Goal: Task Accomplishment & Management: Use online tool/utility

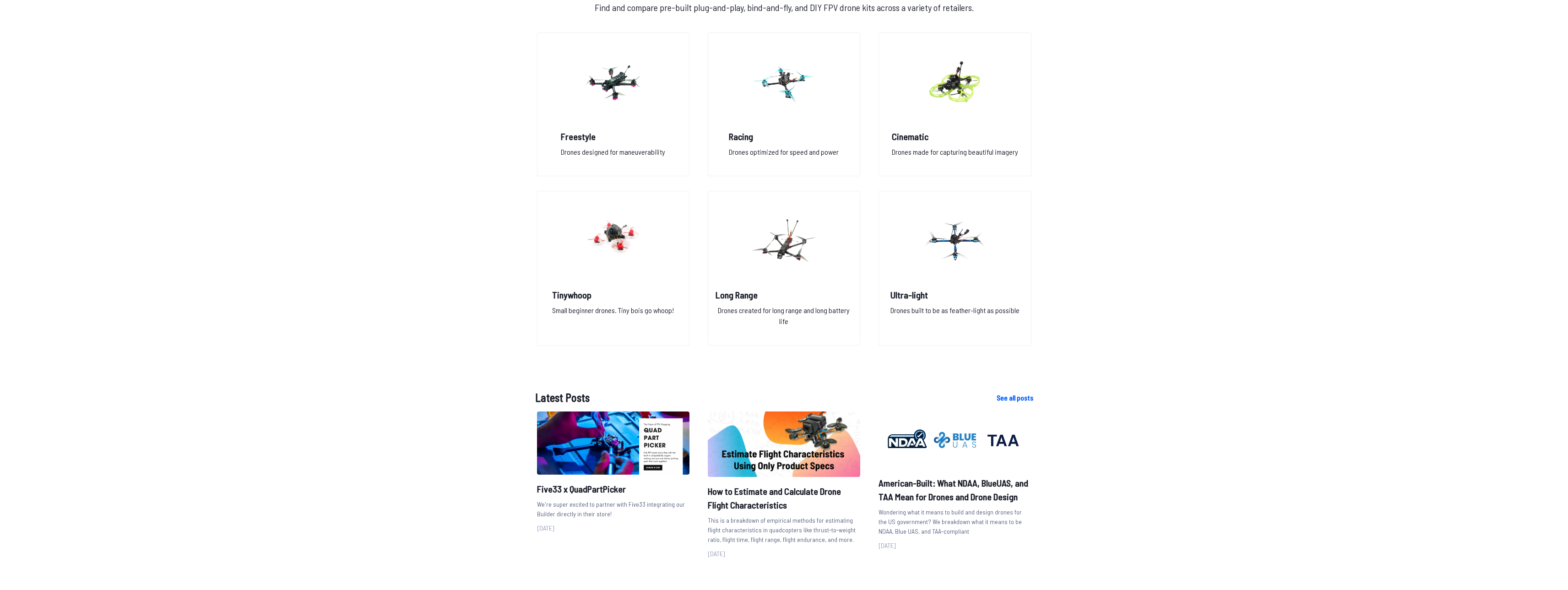
scroll to position [321, 0]
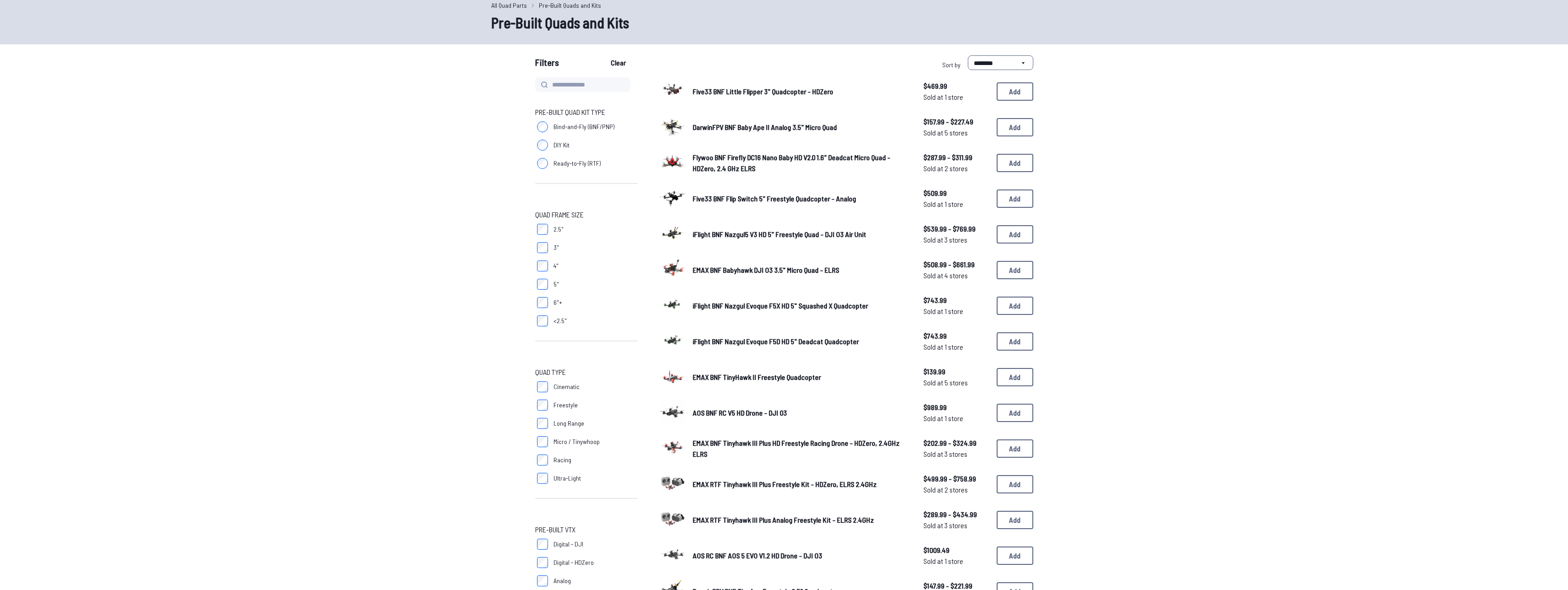
scroll to position [46, 0]
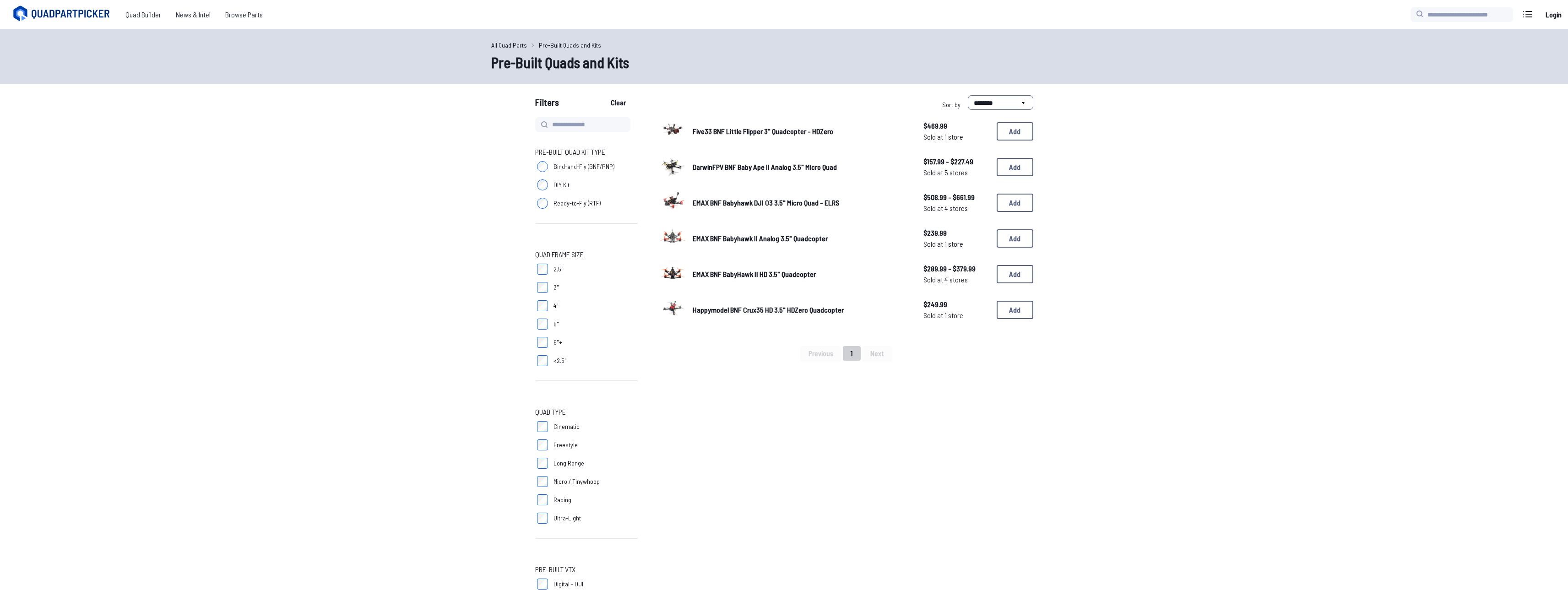
drag, startPoint x: 563, startPoint y: 183, endPoint x: 559, endPoint y: 210, distance: 27.3
click at [559, 210] on div "Pre-Built Quad Kit Type Bind-and-Fly (BNF/PNP) DIY Kit Ready-to-Fly (RTF)" at bounding box center [586, 190] width 102 height 88
click at [134, 13] on span "Quad Builder" at bounding box center [144, 15] width 50 height 18
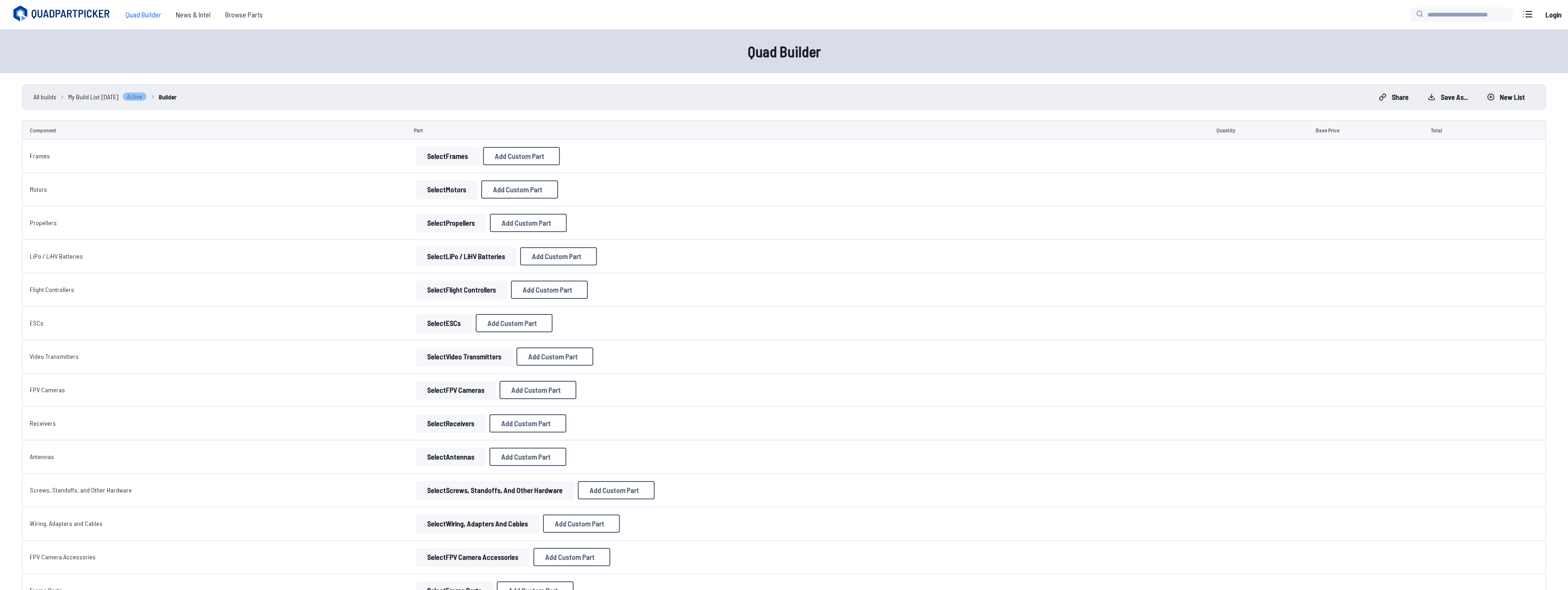
click at [522, 170] on td "Select Frames Add Custom Part Add Custom Part Part name* Brand / Manufacturer P…" at bounding box center [807, 156] width 802 height 34
click at [483, 147] on button "Add Custom Part" at bounding box center [522, 156] width 77 height 18
select select "**********"
click at [483, 147] on button "Add Custom Part" at bounding box center [522, 156] width 77 height 18
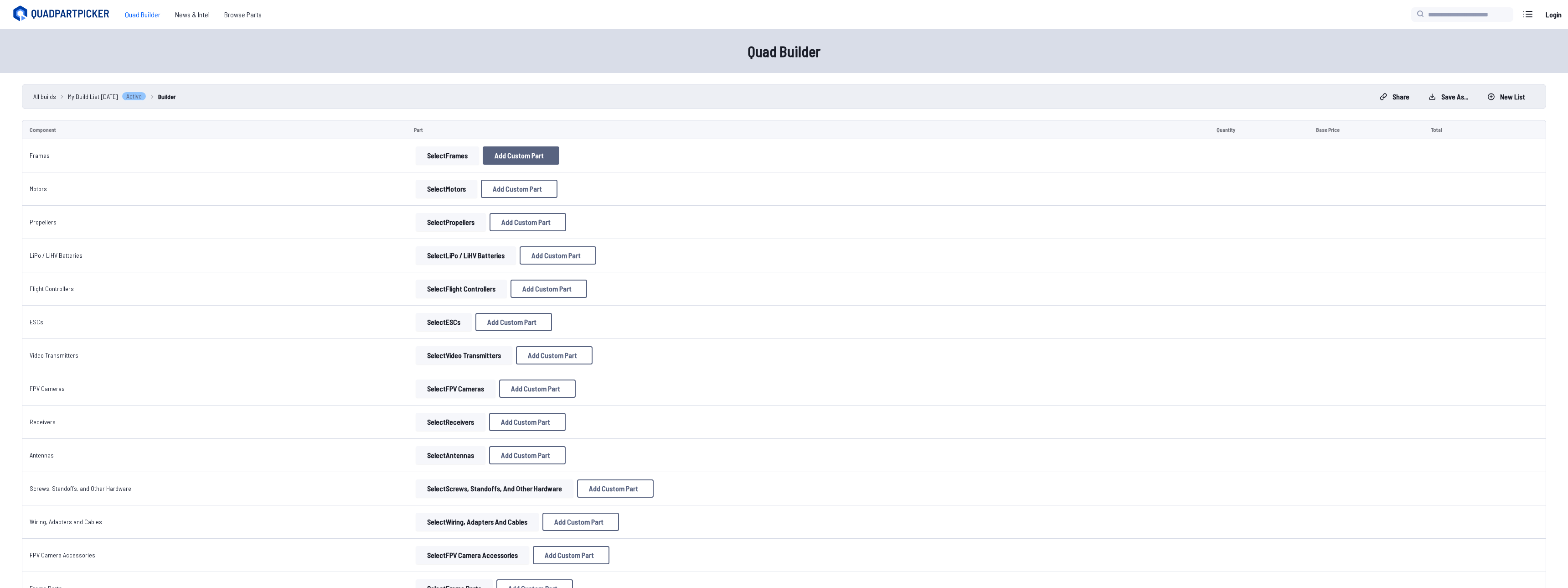
click at [523, 160] on div "Select Frames Add Custom Part Add Custom Part Part name* Brand / Manufacturer P…" at bounding box center [808, 156] width 788 height 18
click at [483, 146] on button "Add Custom Part" at bounding box center [521, 156] width 77 height 18
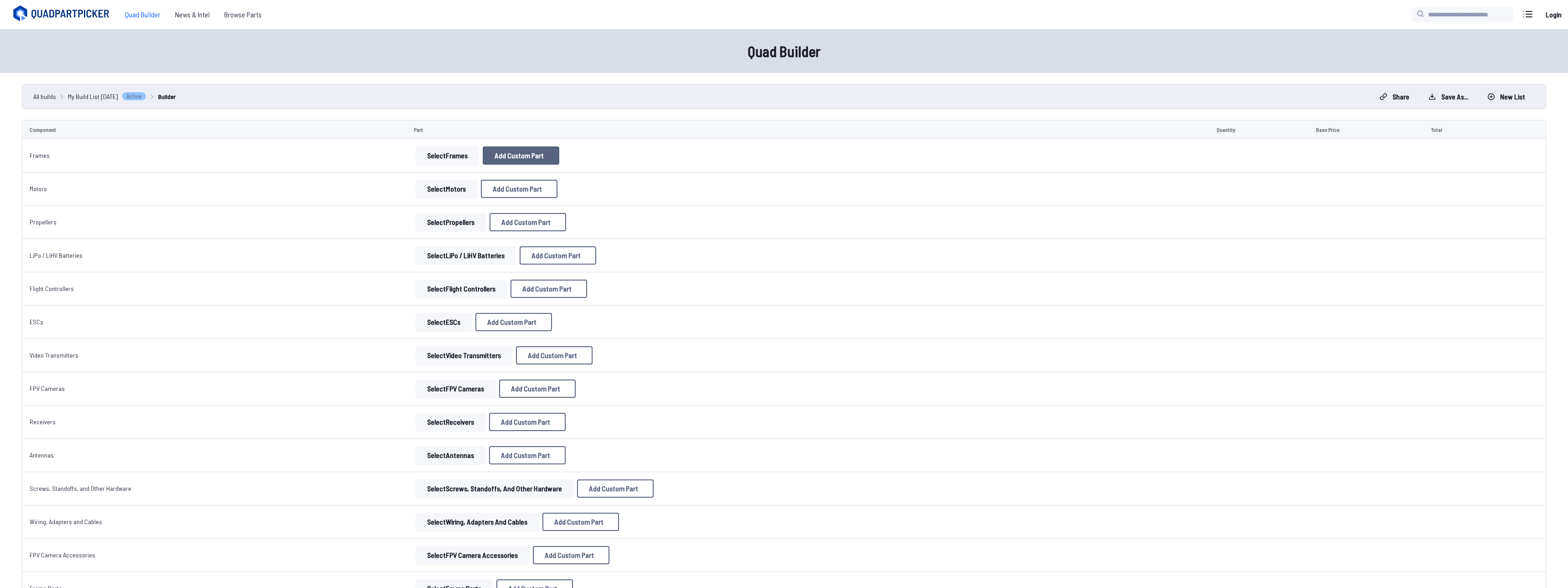
click at [483, 146] on button "Add Custom Part" at bounding box center [521, 156] width 77 height 18
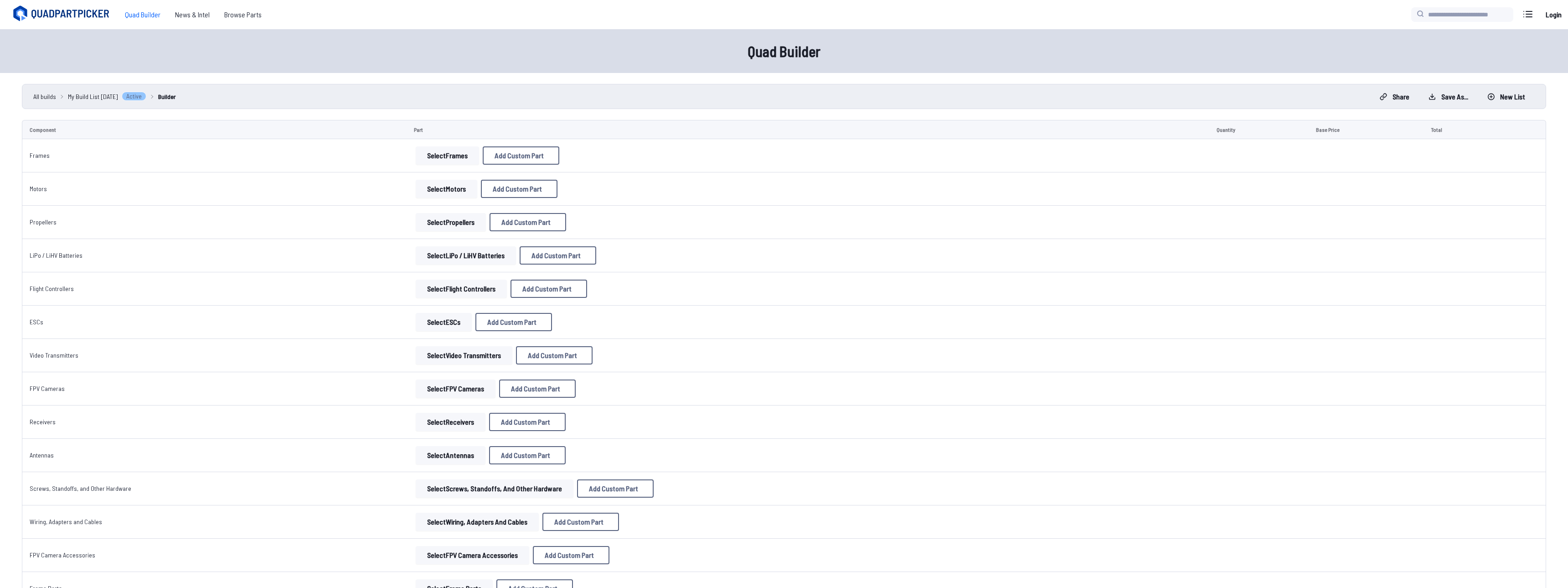
click at [483, 146] on button "Add Custom Part" at bounding box center [521, 156] width 77 height 18
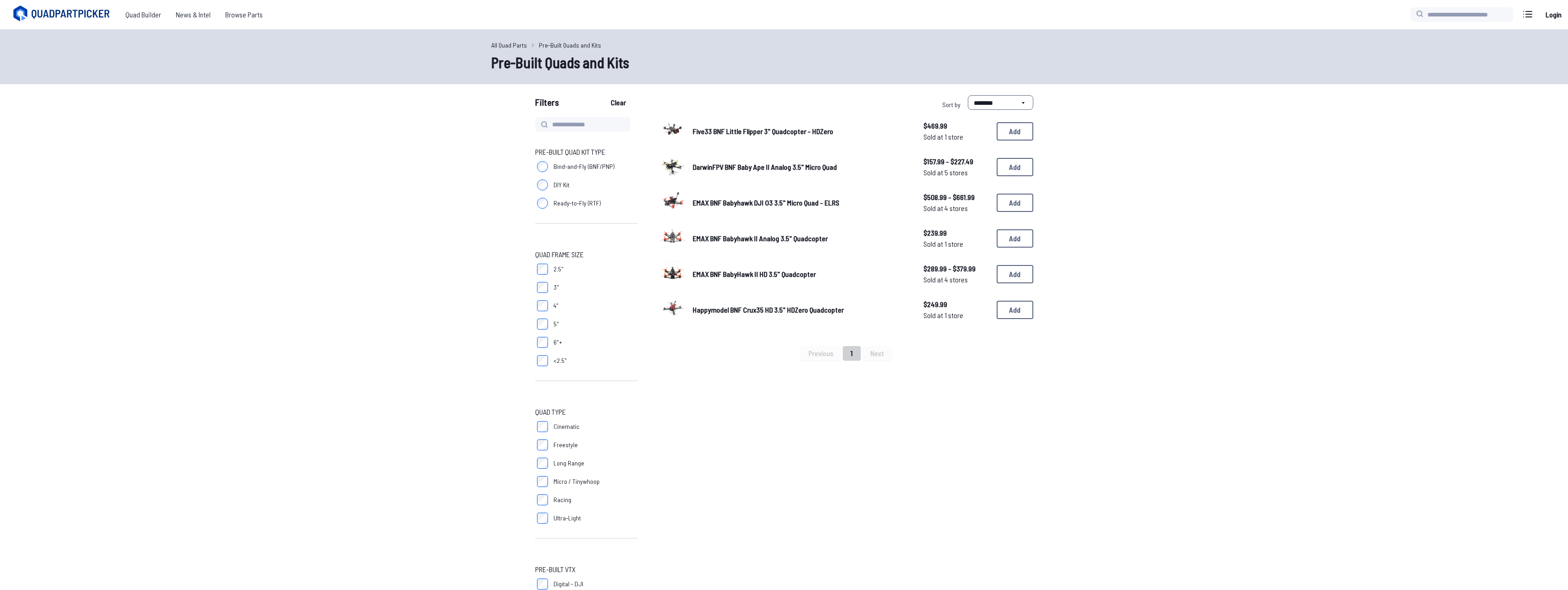
scroll to position [46, 0]
